Goal: Task Accomplishment & Management: Use online tool/utility

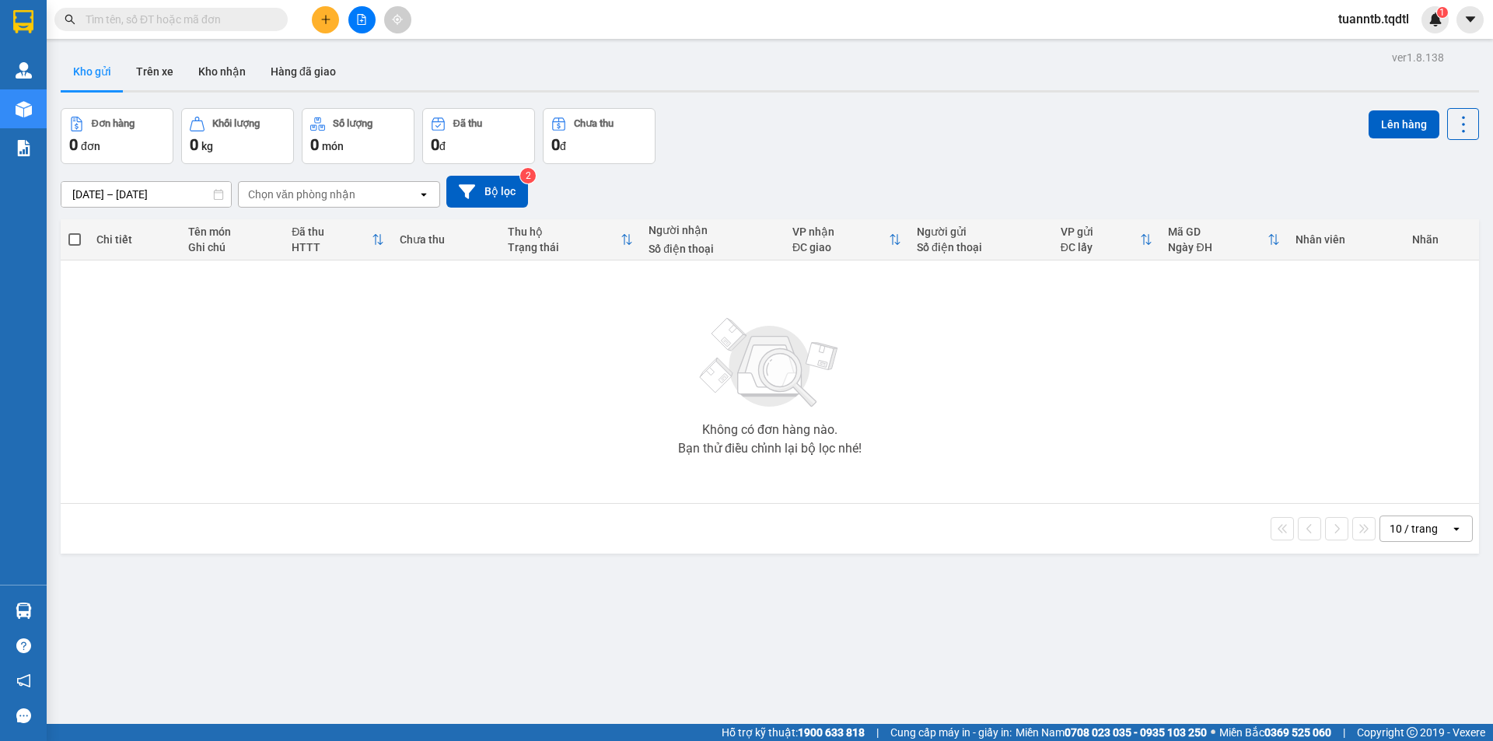
click at [362, 21] on button at bounding box center [361, 19] width 27 height 27
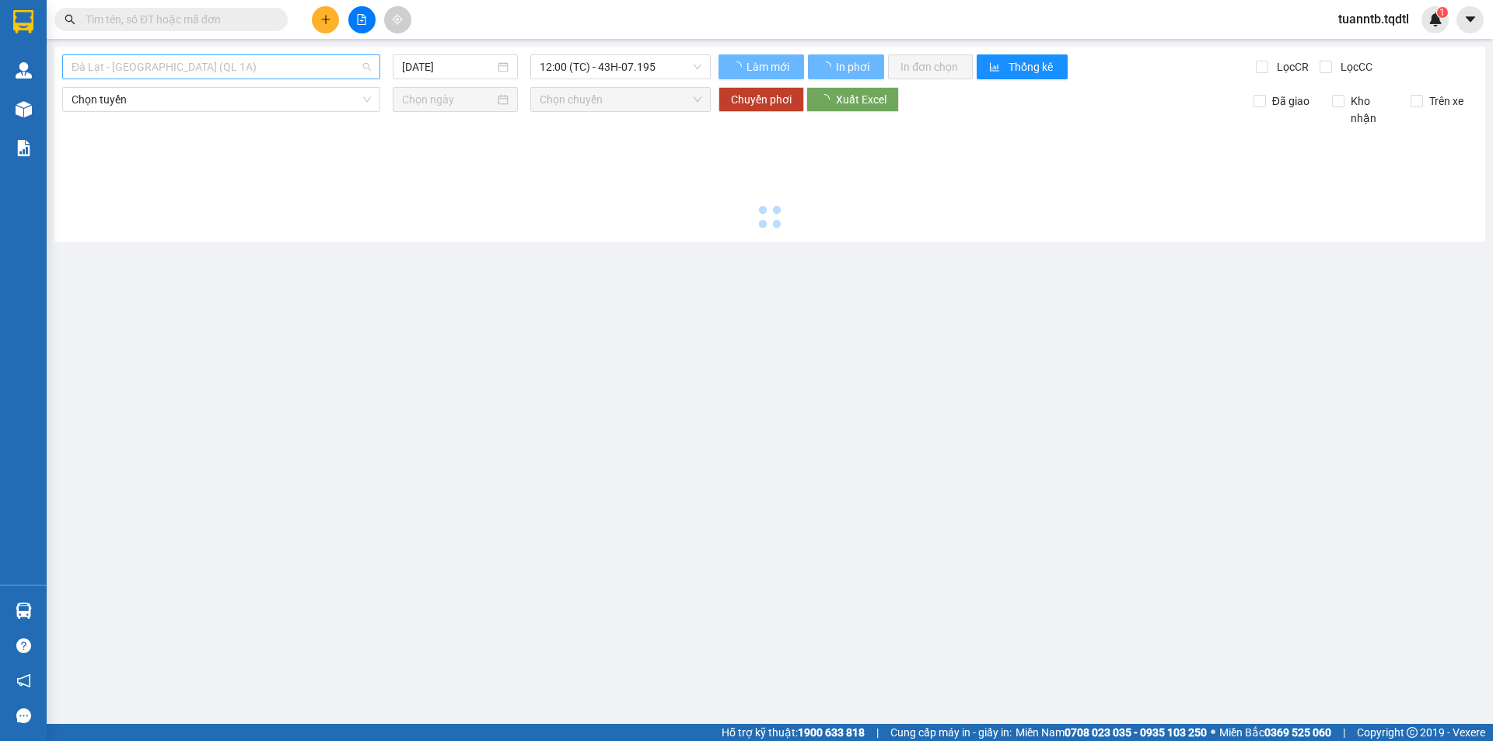
click at [329, 67] on span "Đà Lạt - [GEOGRAPHIC_DATA] (QL 1A)" at bounding box center [221, 66] width 299 height 23
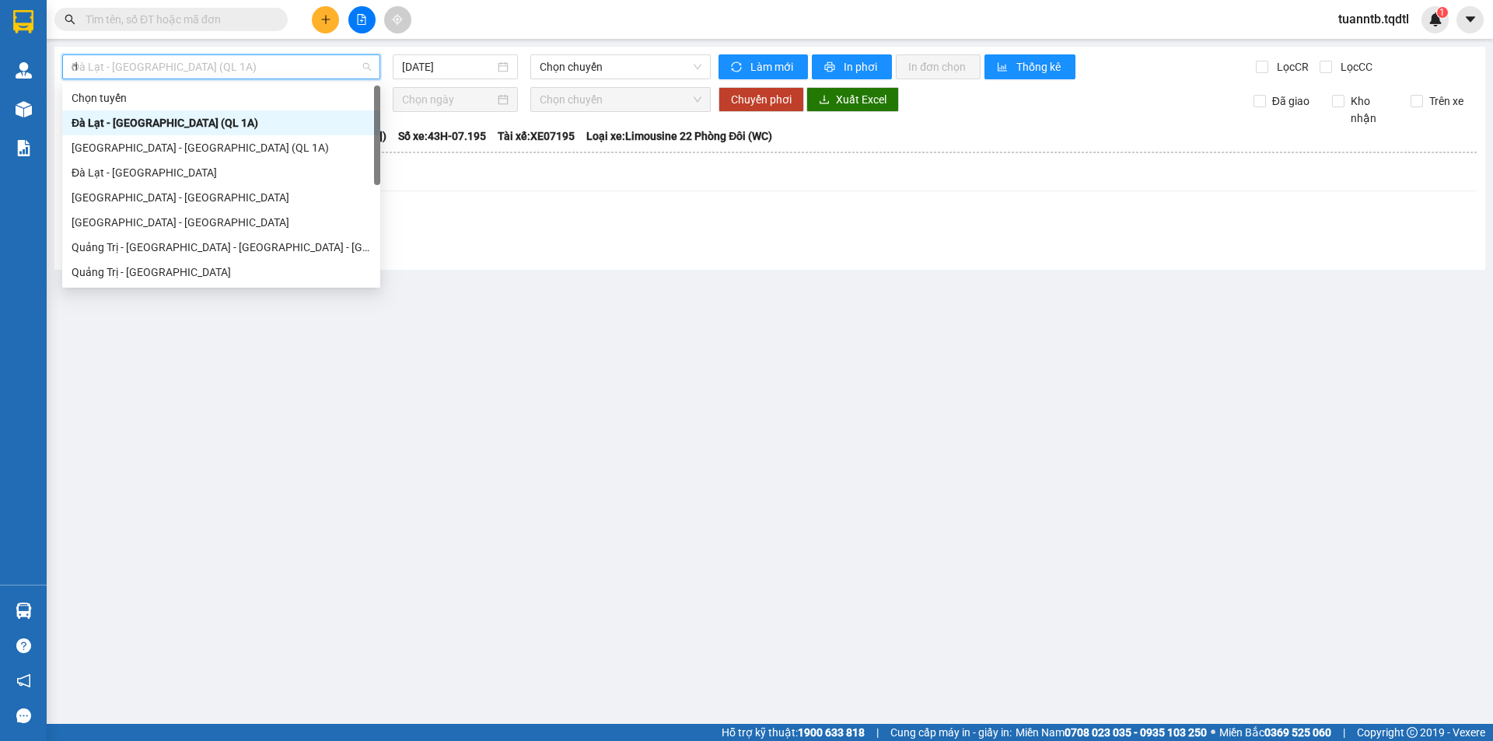
type input "da"
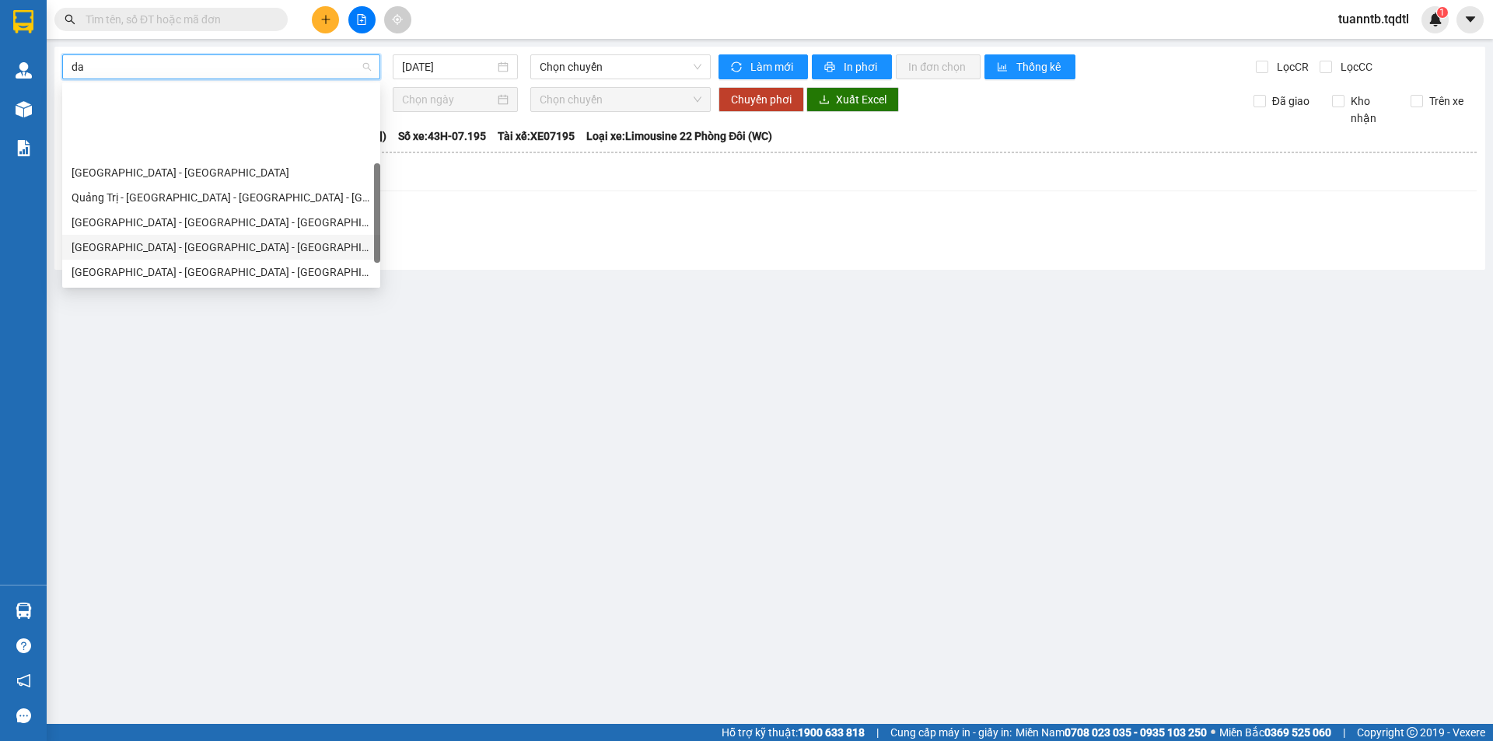
scroll to position [100, 0]
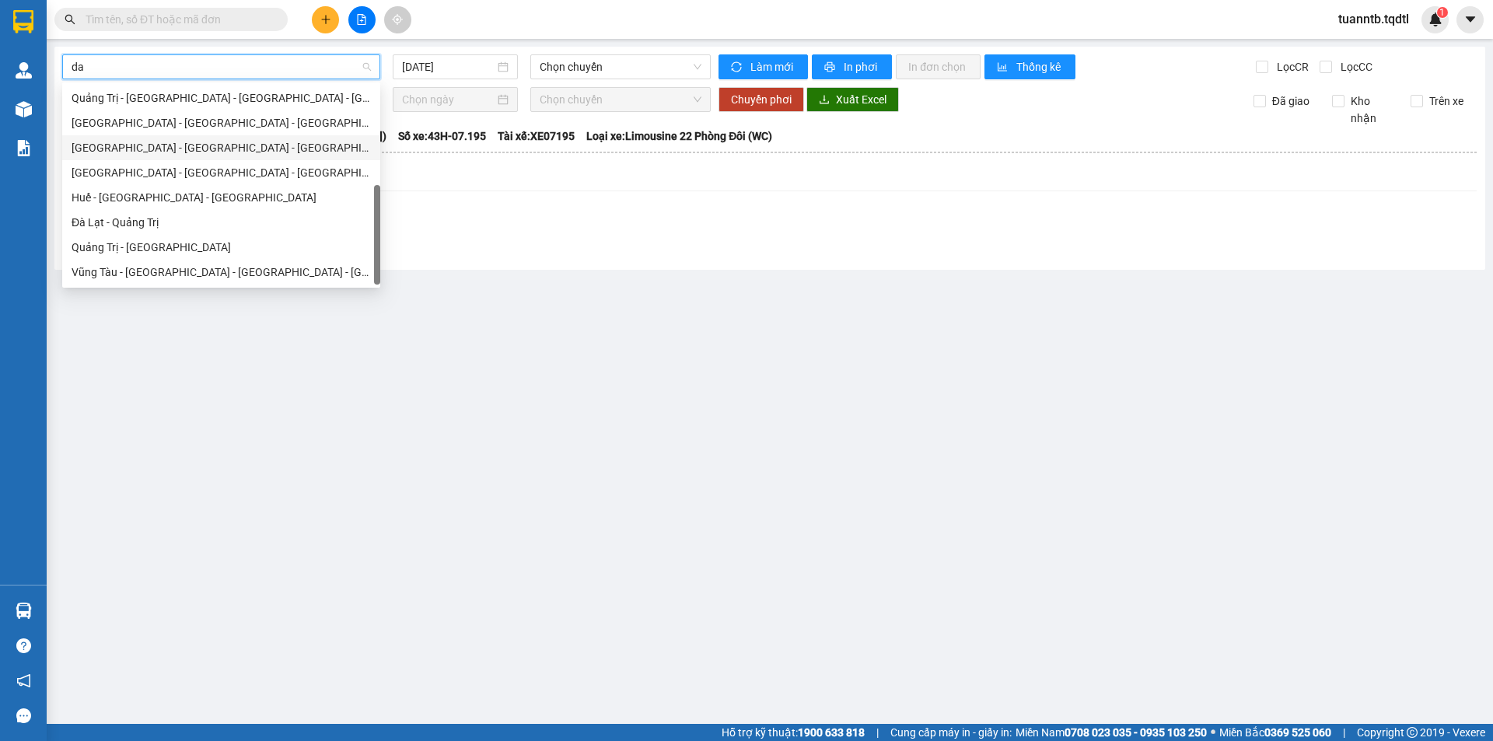
click at [150, 146] on div "[GEOGRAPHIC_DATA] - [GEOGRAPHIC_DATA] - [GEOGRAPHIC_DATA]" at bounding box center [221, 147] width 299 height 17
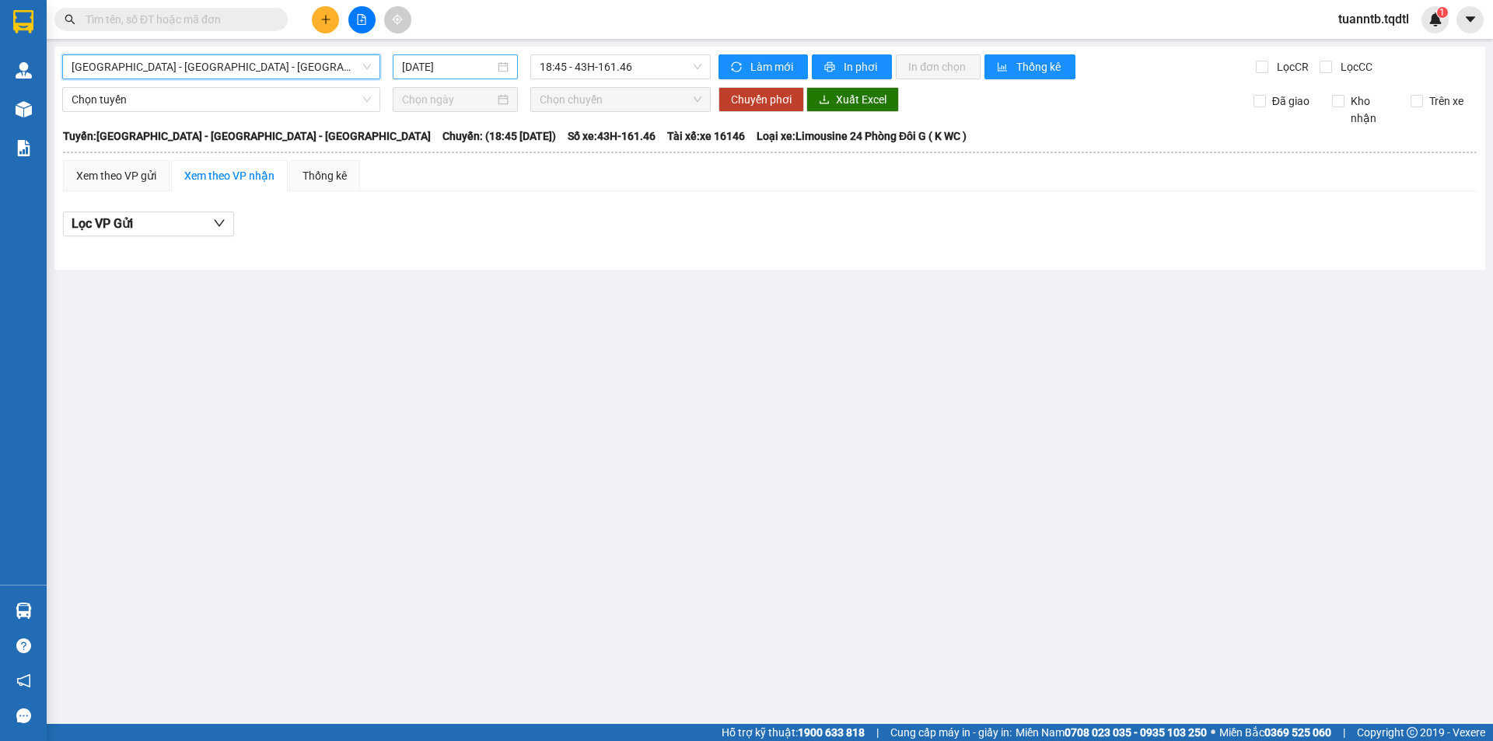
click at [440, 72] on input "[DATE]" at bounding box center [448, 66] width 93 height 17
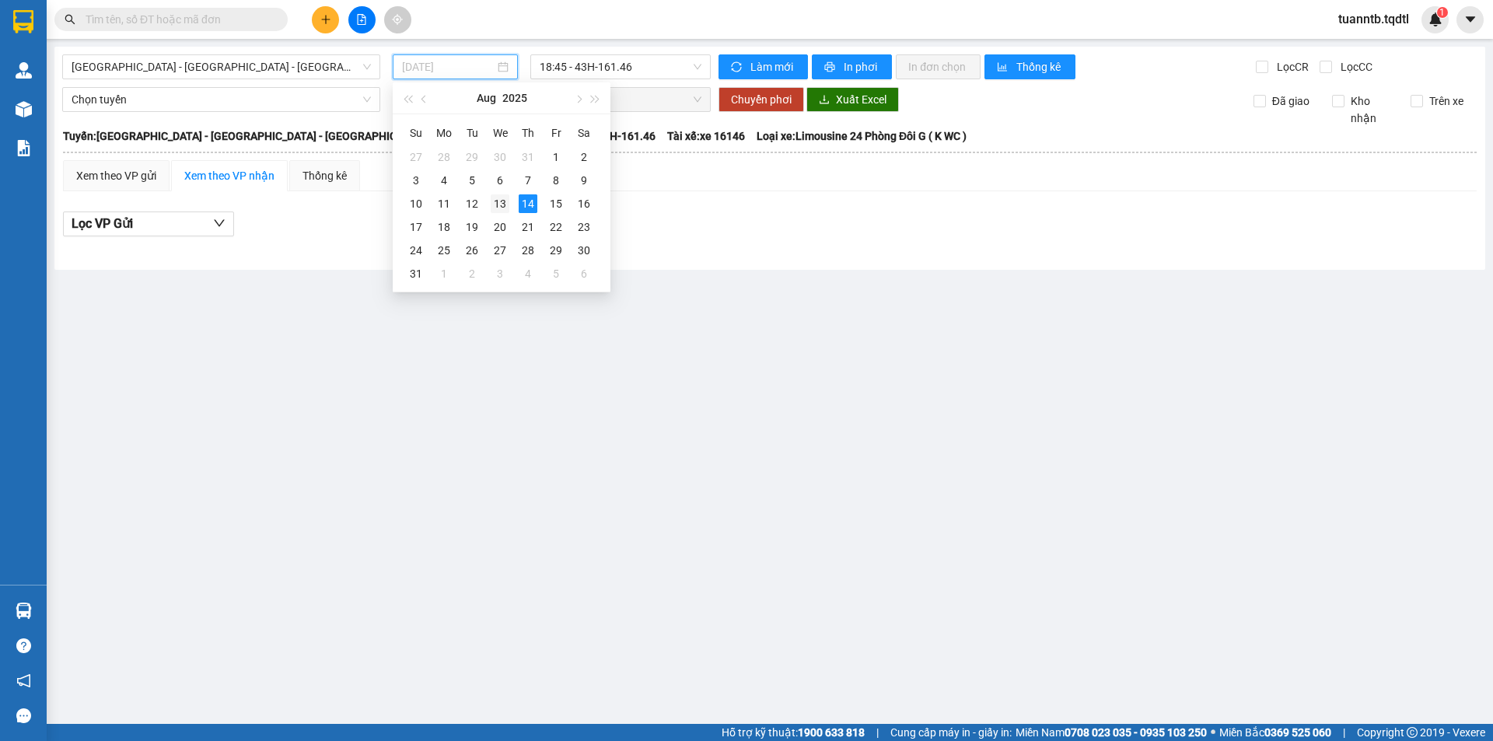
click at [497, 201] on div "13" at bounding box center [500, 203] width 19 height 19
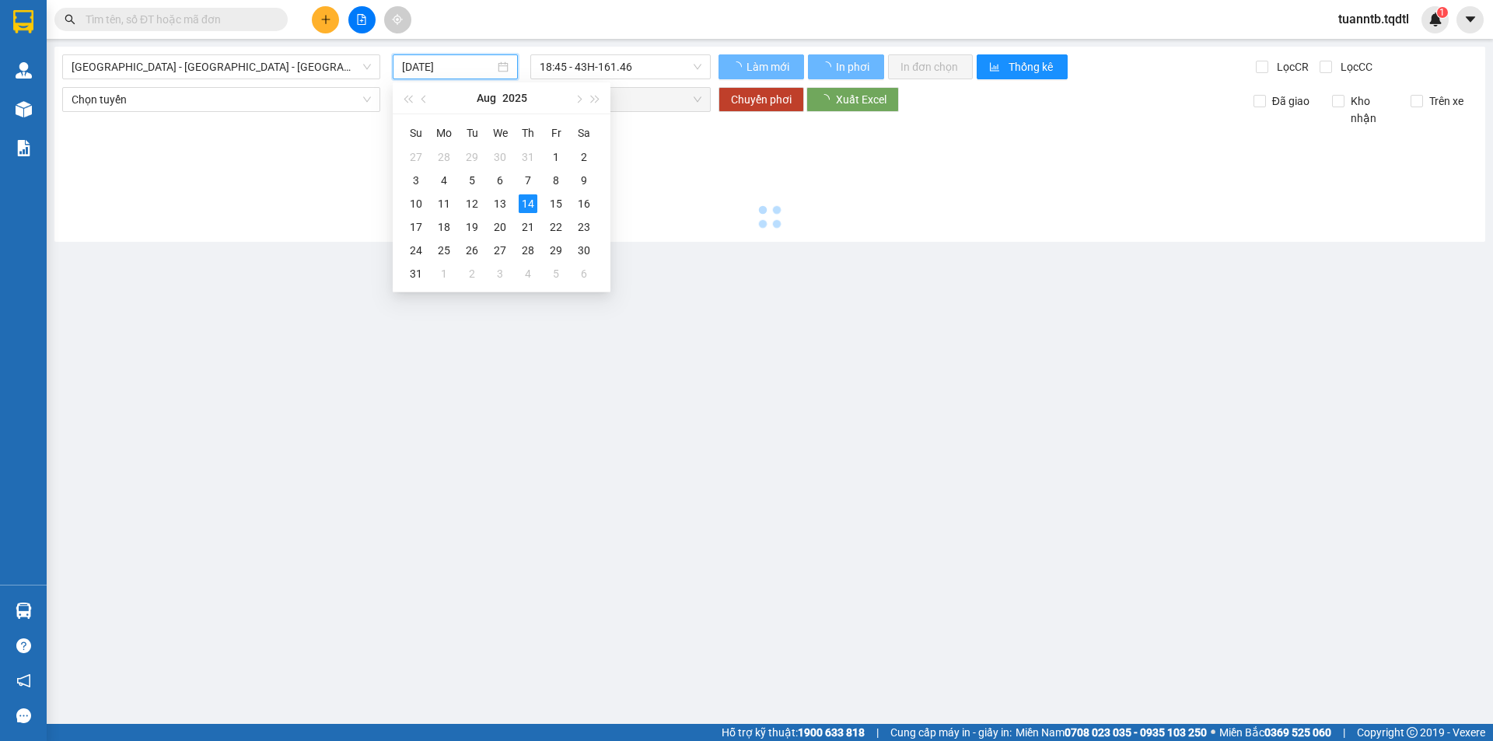
type input "[DATE]"
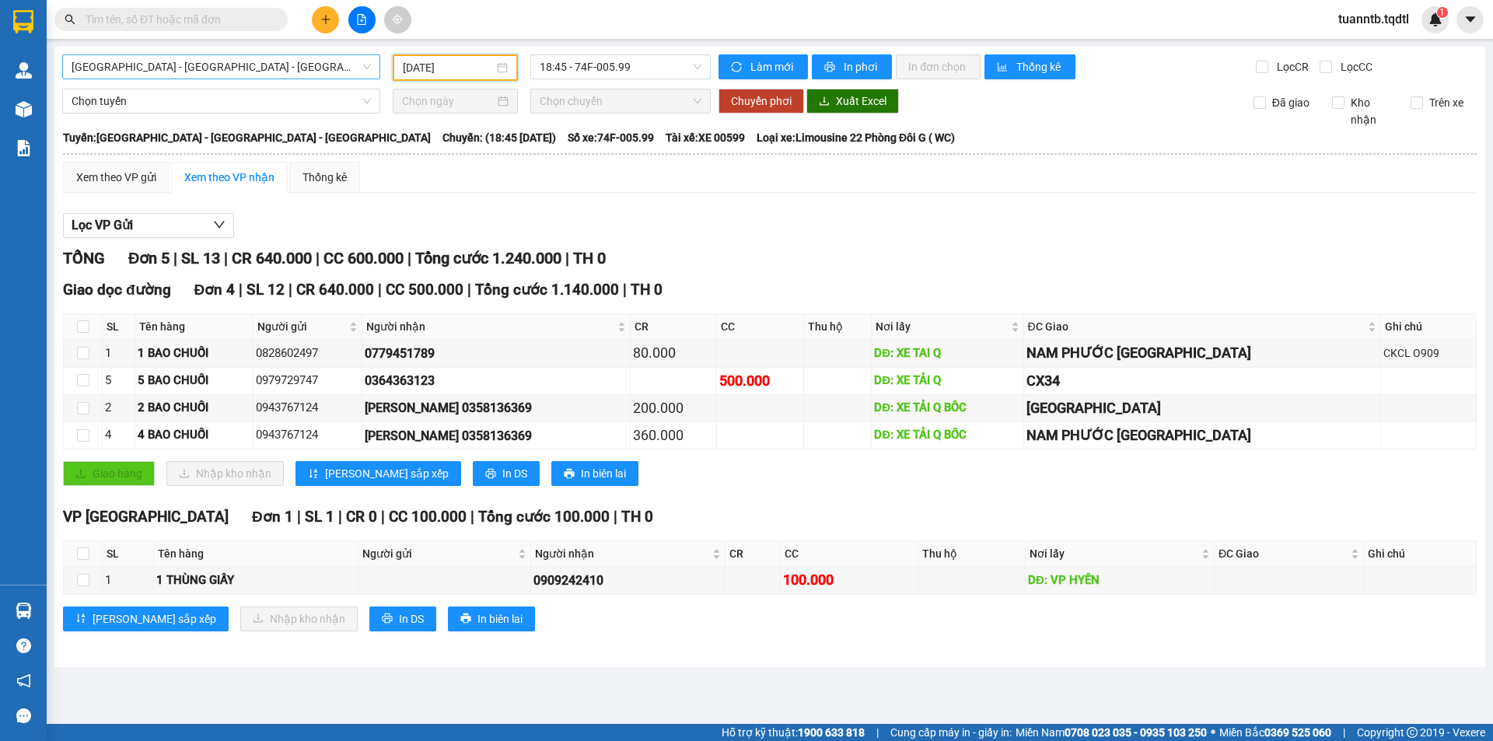
click at [201, 68] on span "[GEOGRAPHIC_DATA] - [GEOGRAPHIC_DATA] - [GEOGRAPHIC_DATA]" at bounding box center [221, 66] width 299 height 23
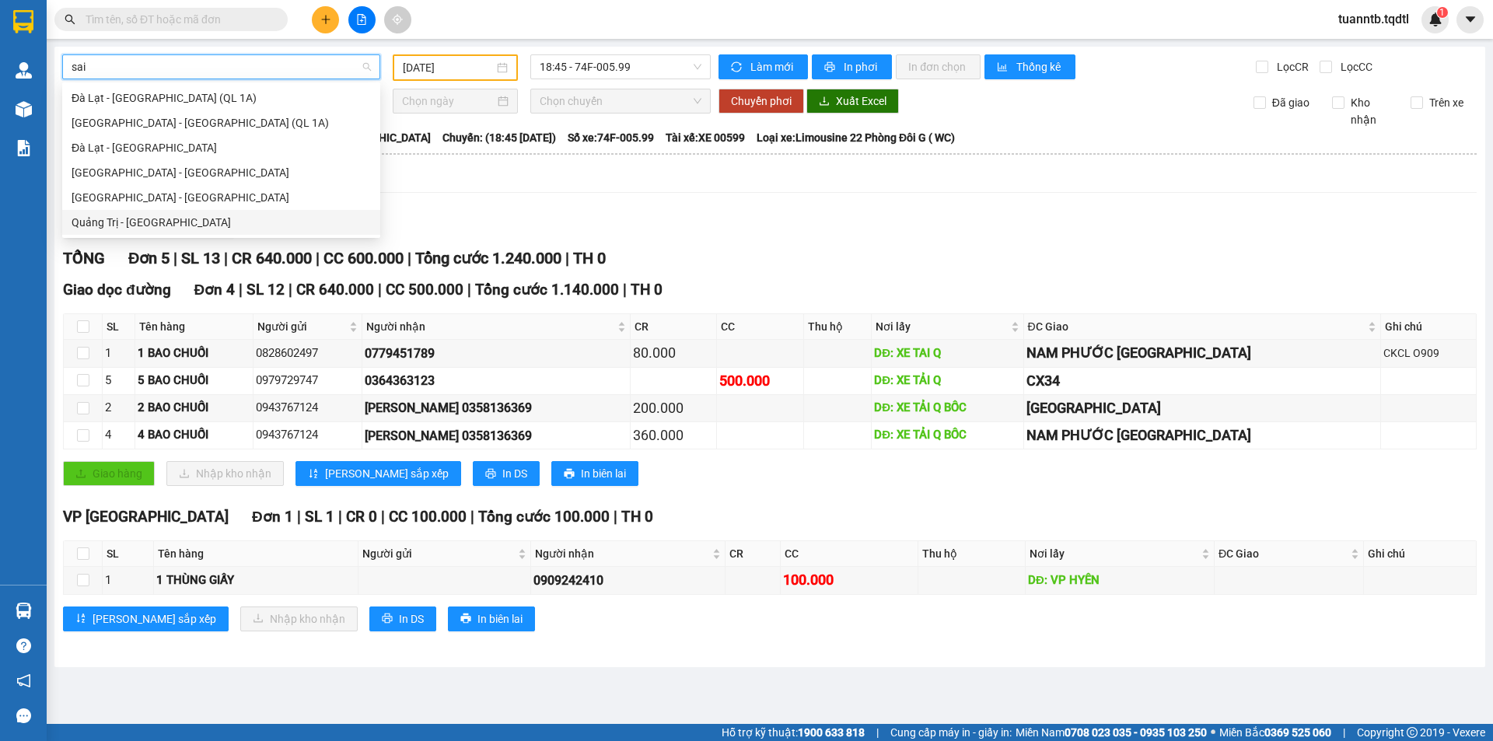
type input "sai"
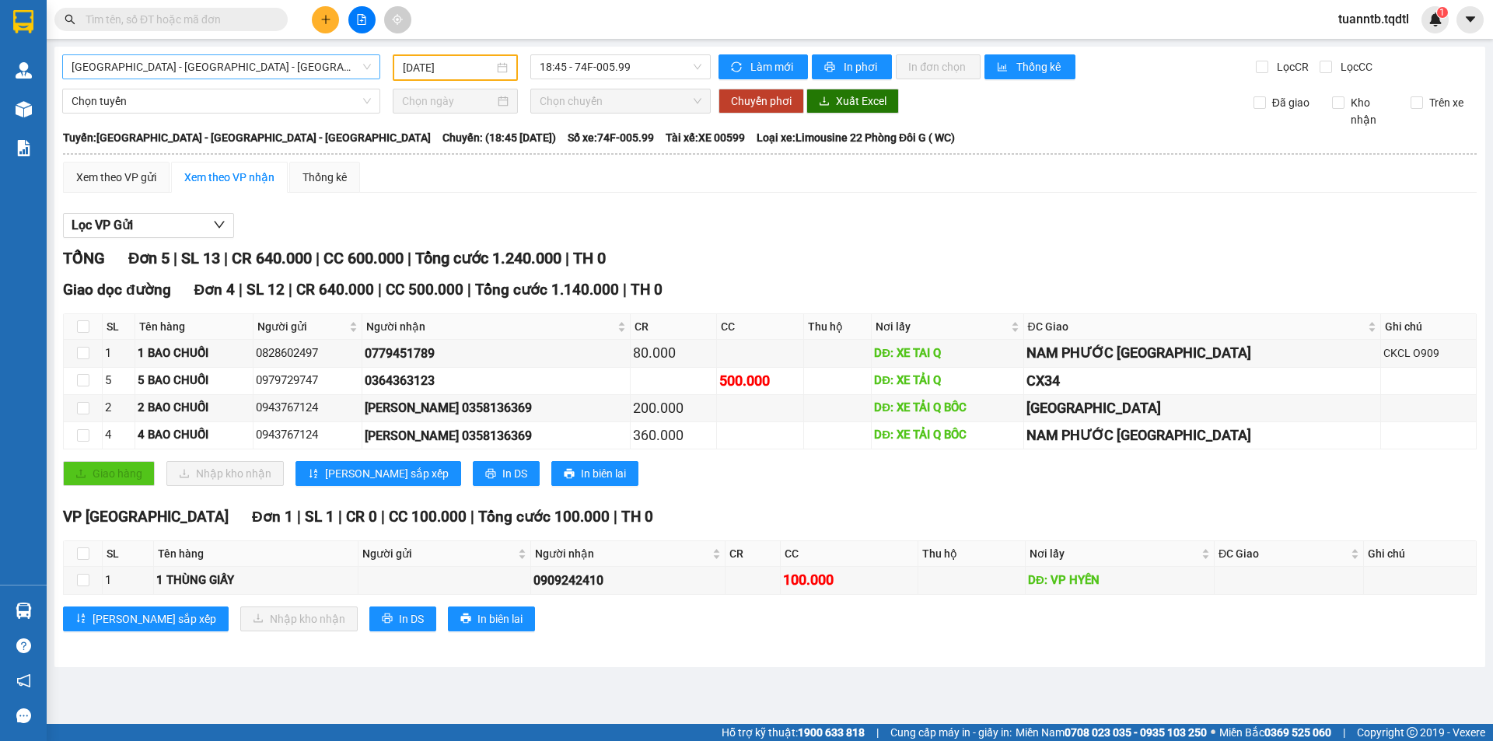
click at [546, 229] on div "Lọc VP Gửi" at bounding box center [770, 226] width 1414 height 26
click at [113, 64] on span "[GEOGRAPHIC_DATA] - [GEOGRAPHIC_DATA] - [GEOGRAPHIC_DATA]" at bounding box center [221, 66] width 299 height 23
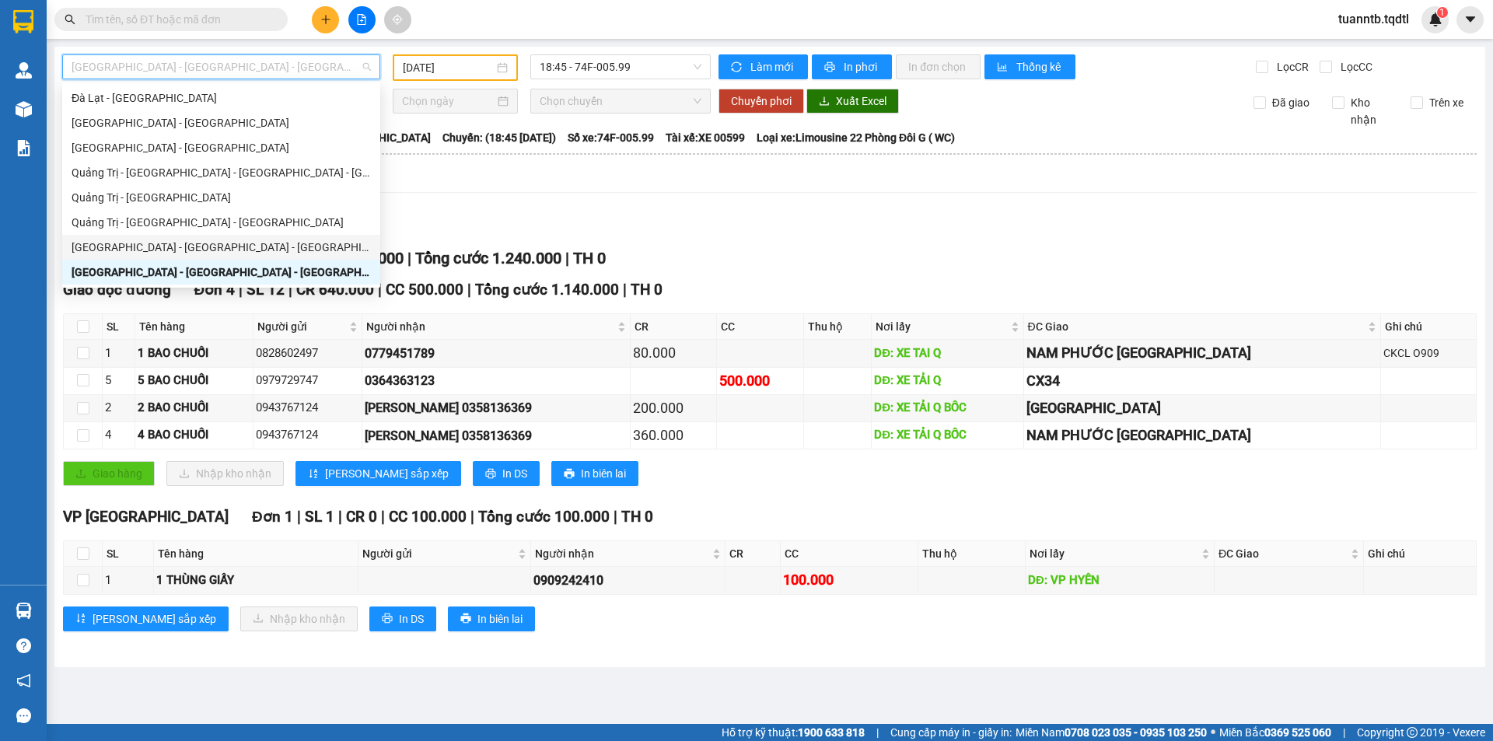
click at [691, 627] on div "[PERSON_NAME] sắp xếp Nhập kho nhận In DS In biên lai" at bounding box center [770, 619] width 1414 height 25
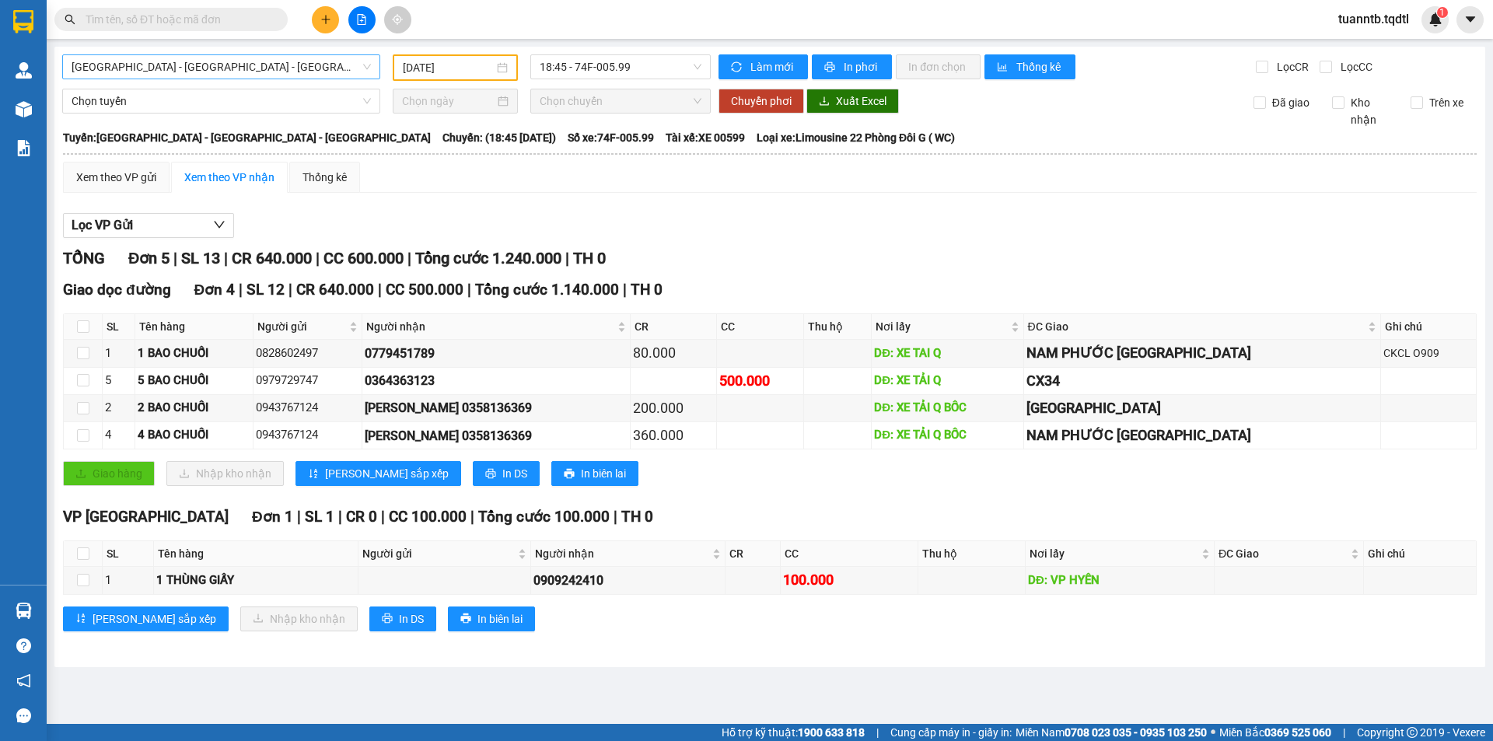
click at [157, 69] on span "[GEOGRAPHIC_DATA] - [GEOGRAPHIC_DATA] - [GEOGRAPHIC_DATA]" at bounding box center [221, 66] width 299 height 23
click at [693, 212] on div "Lọc VP Gửi TỔNG Đơn 5 | SL 13 | CR 640.000 | CC 600.000 | Tổng cước 1.240.000 …" at bounding box center [770, 428] width 1414 height 446
